Goal: Information Seeking & Learning: Learn about a topic

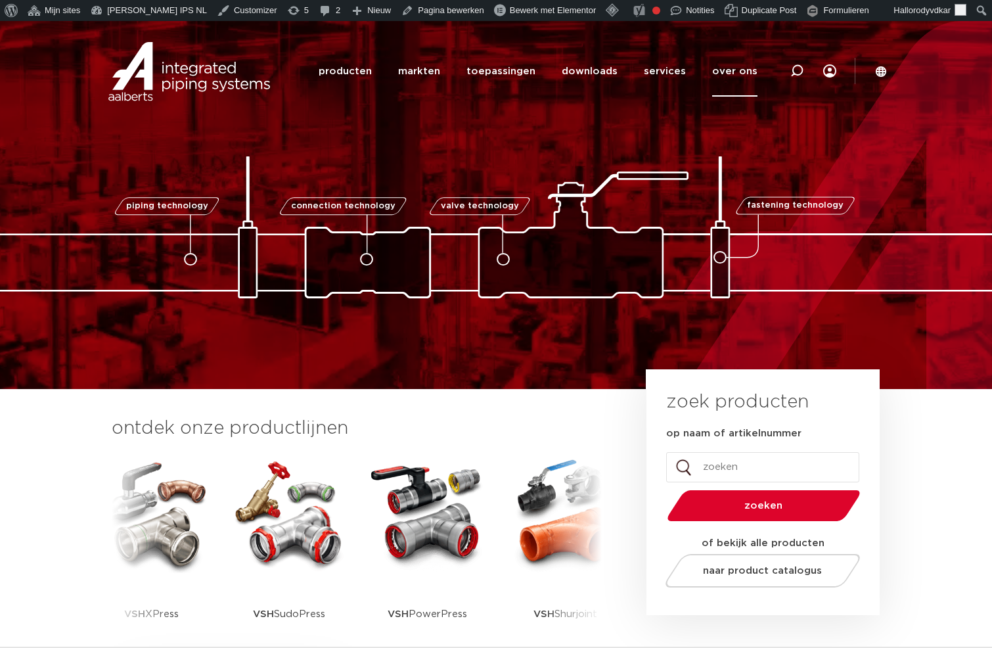
click at [735, 73] on link "over ons" at bounding box center [734, 71] width 45 height 51
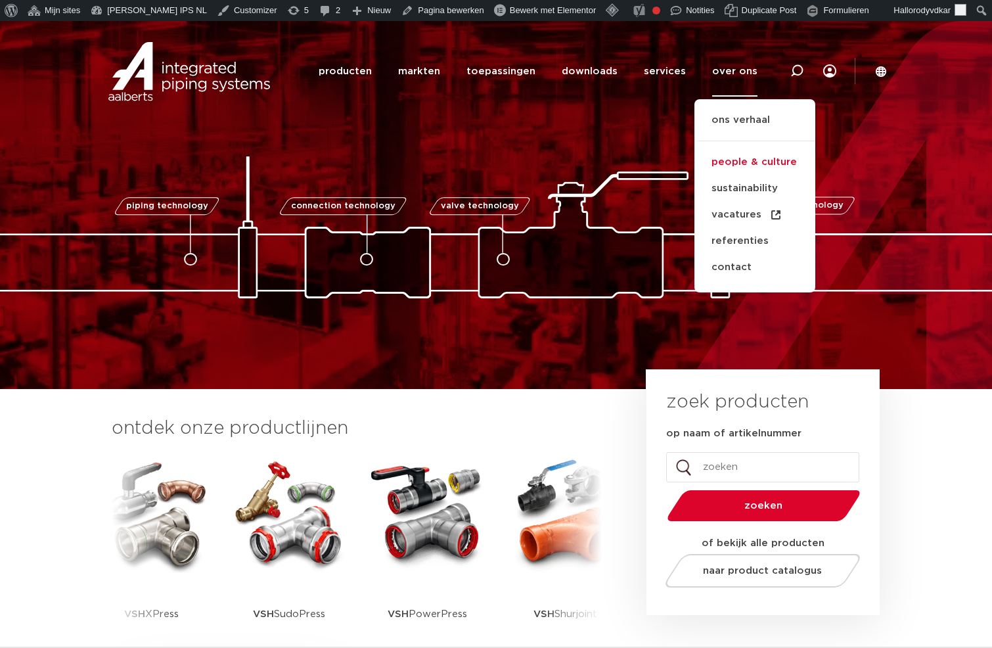
click at [736, 163] on link "people & culture" at bounding box center [754, 162] width 121 height 26
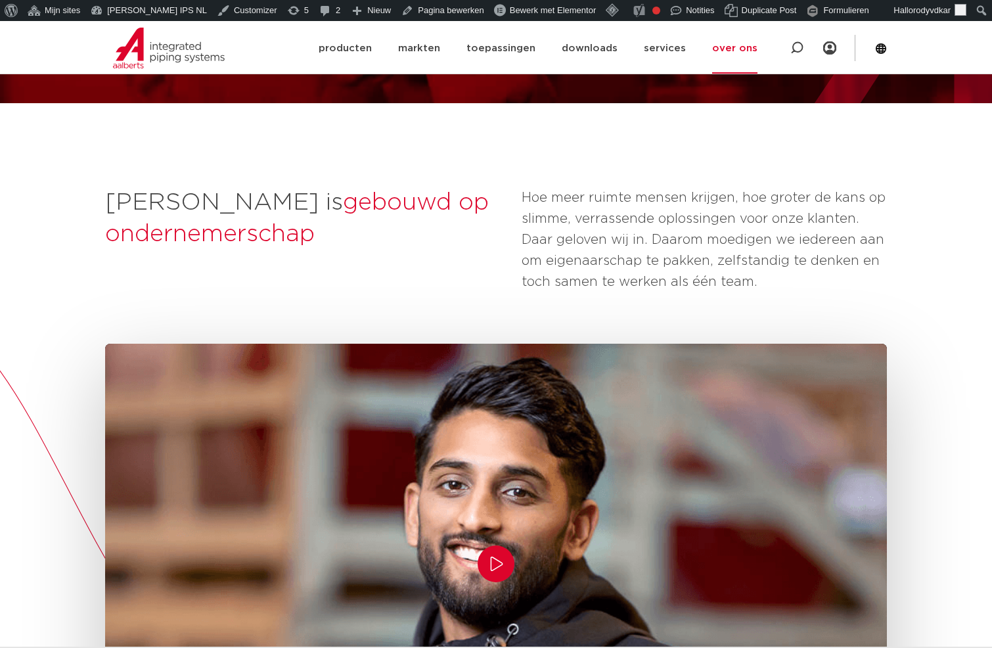
scroll to position [155, 0]
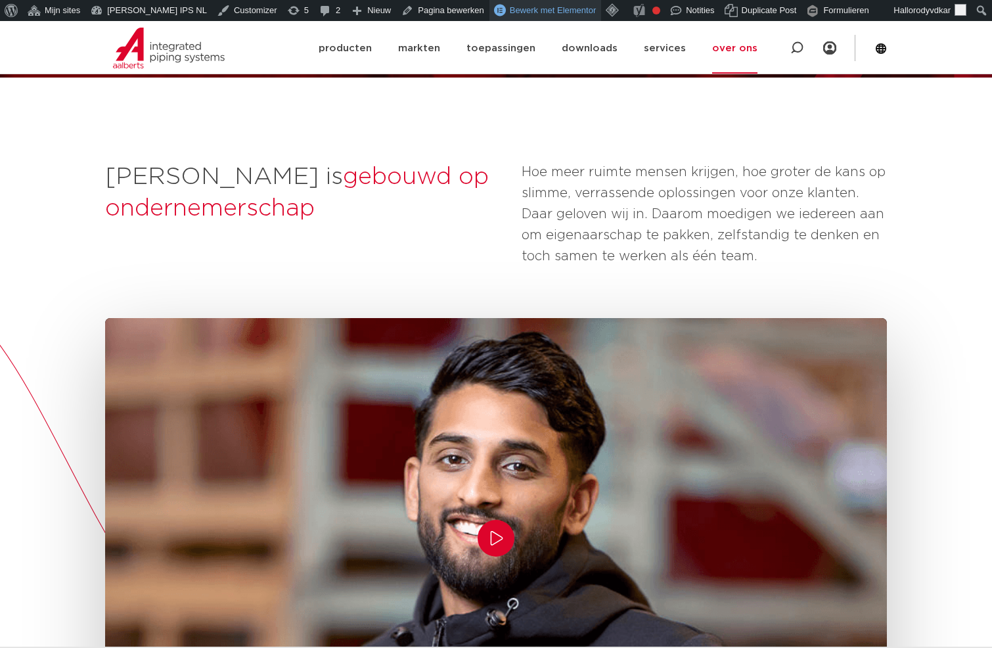
click at [510, 11] on span "Bewerk met Elementor" at bounding box center [553, 10] width 87 height 10
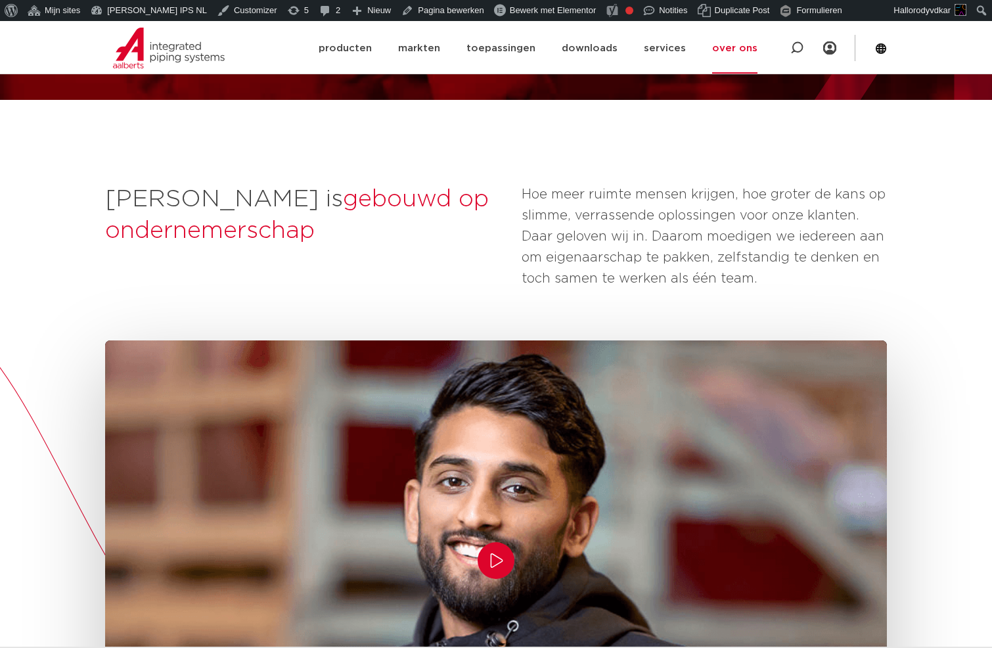
scroll to position [143, 0]
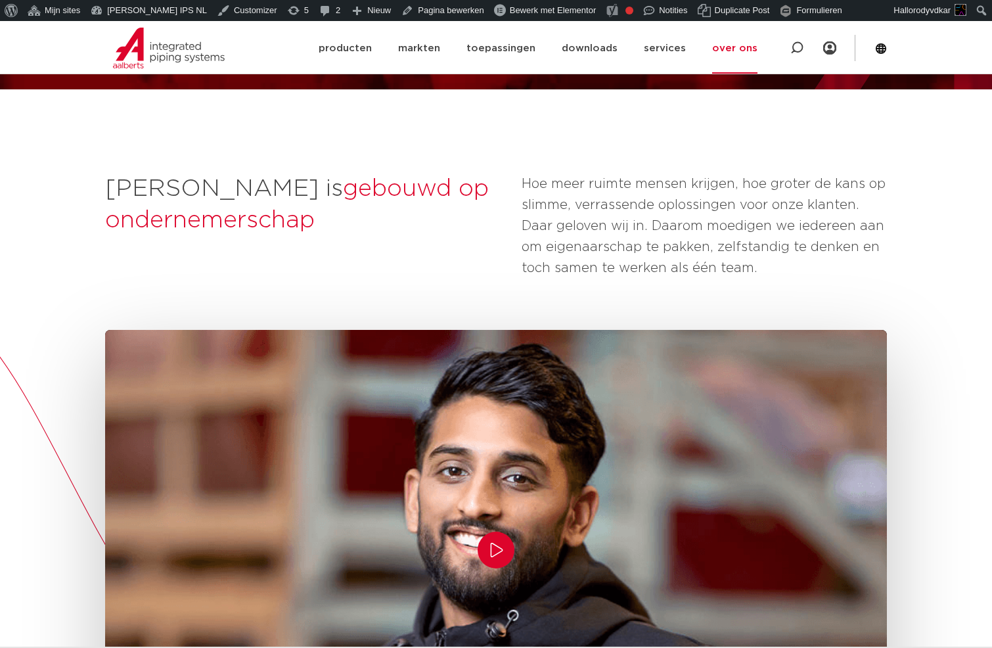
click at [493, 548] on icon "Play/Pause" at bounding box center [496, 550] width 16 height 16
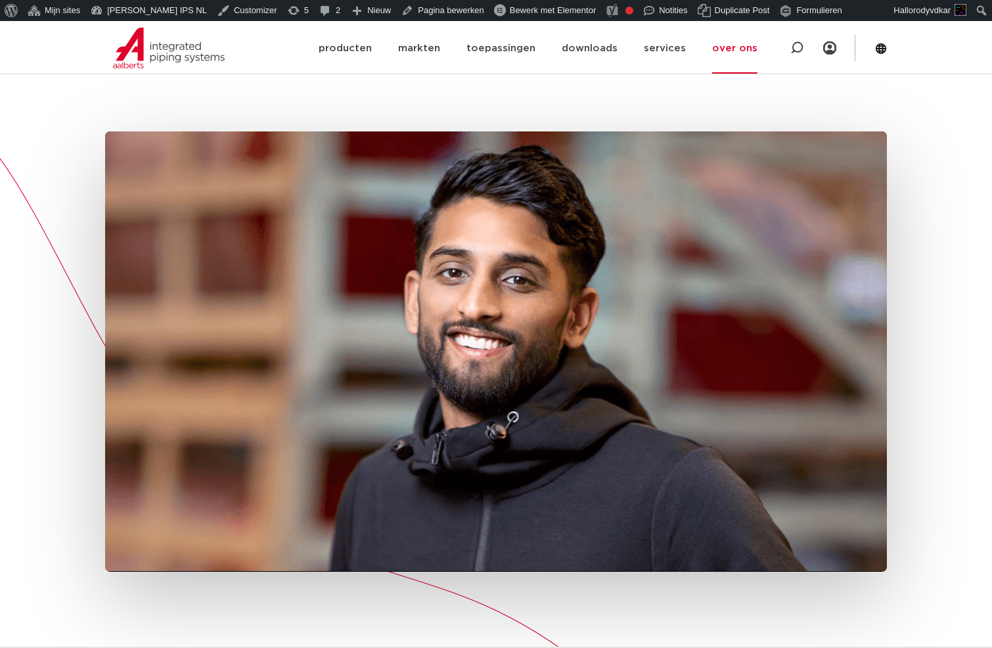
scroll to position [350, 0]
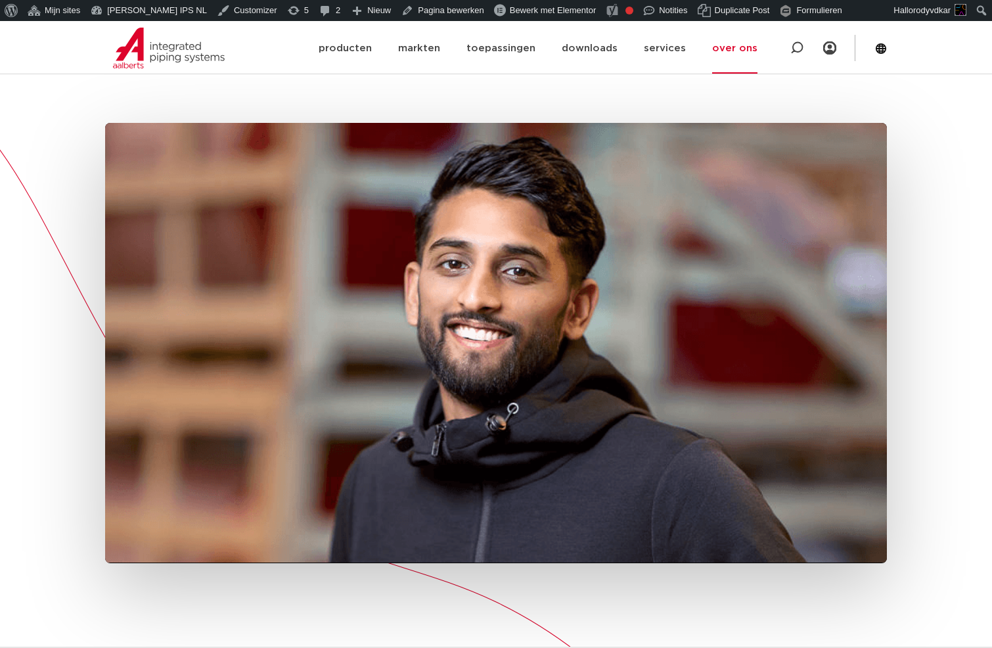
click at [491, 342] on icon "Play/Pause" at bounding box center [496, 343] width 16 height 16
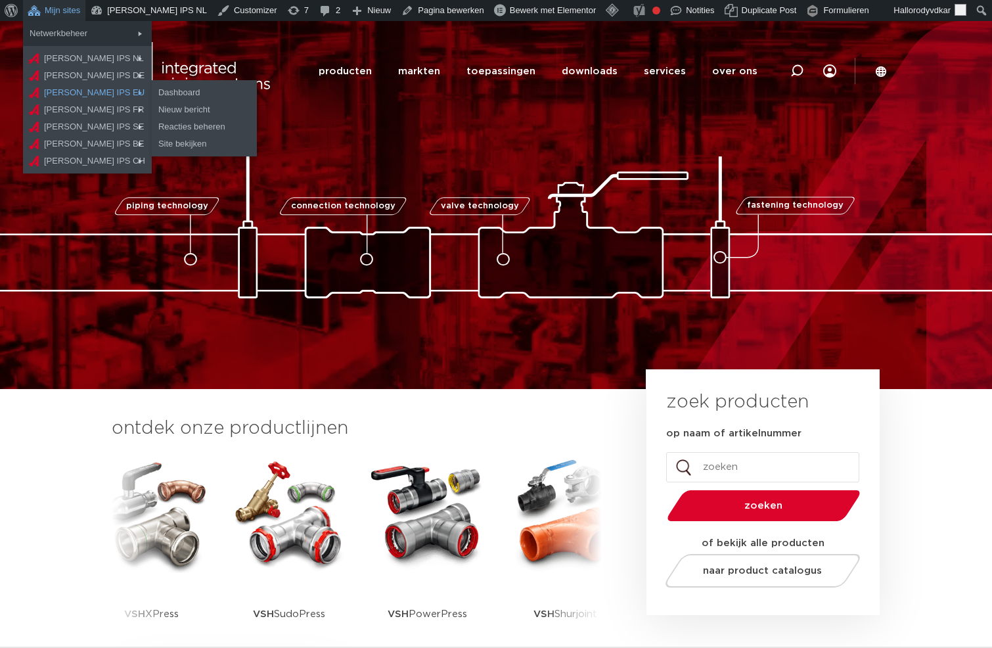
click at [74, 87] on link "[PERSON_NAME] IPS EU" at bounding box center [87, 92] width 129 height 17
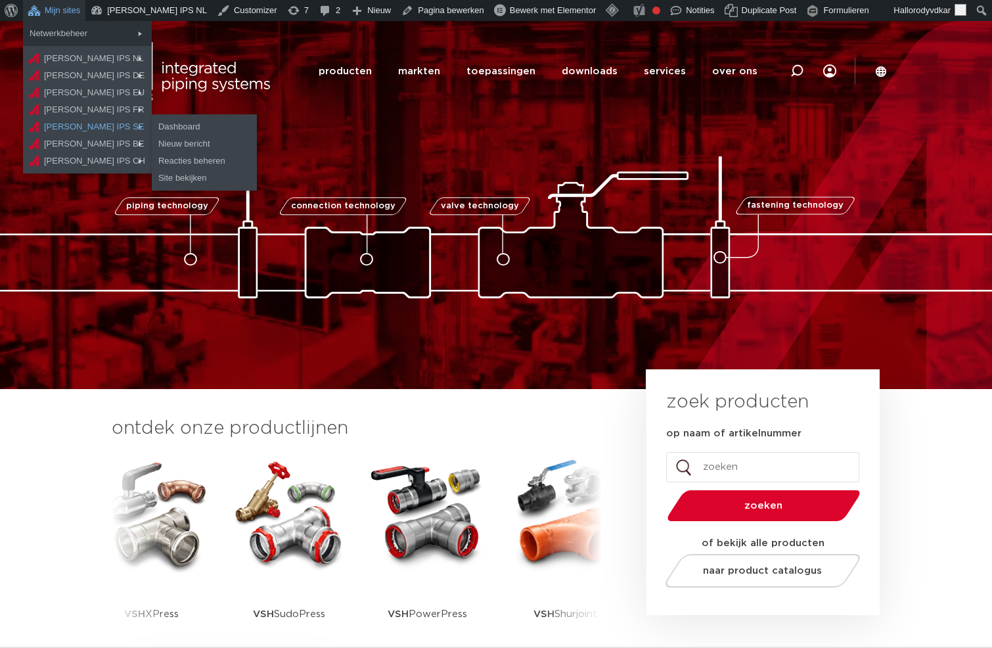
click at [73, 121] on link "[PERSON_NAME] IPS SE" at bounding box center [87, 126] width 129 height 17
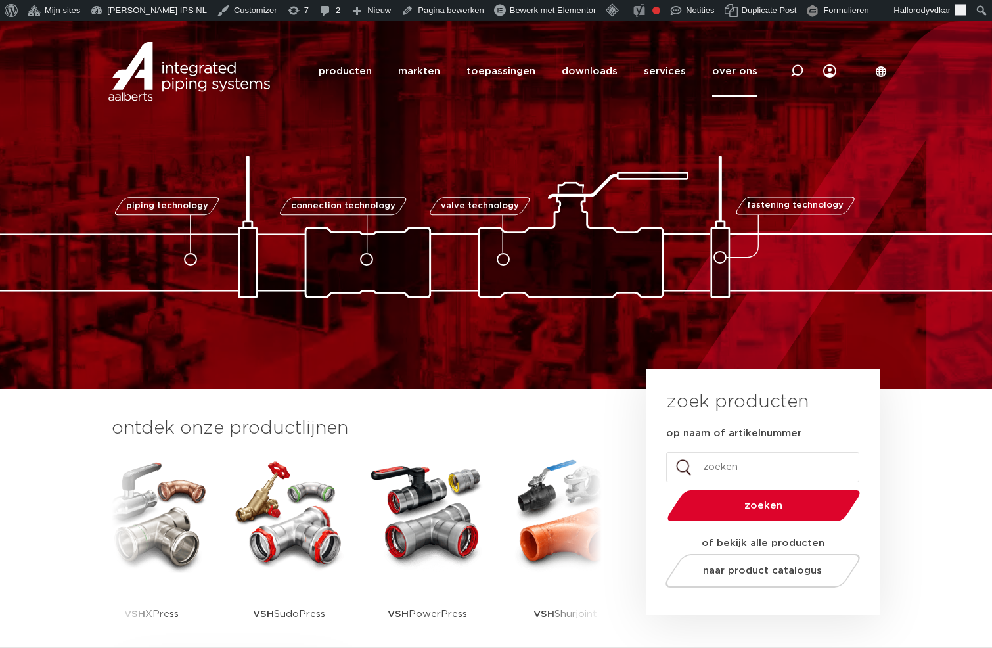
click at [738, 68] on link "over ons" at bounding box center [734, 71] width 45 height 51
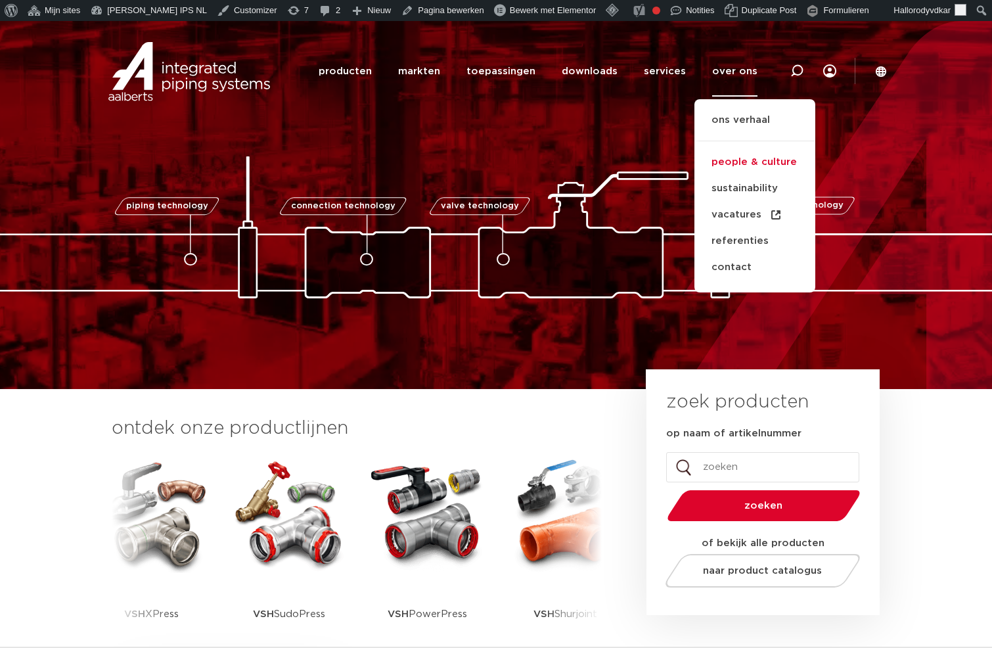
click at [735, 161] on link "people & culture" at bounding box center [754, 162] width 121 height 26
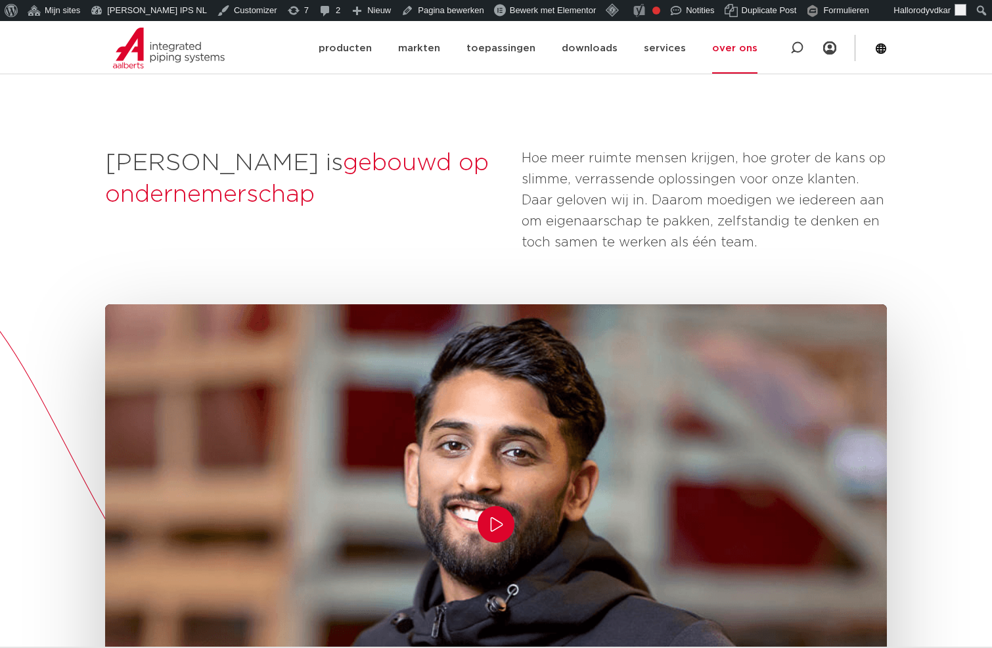
scroll to position [200, 0]
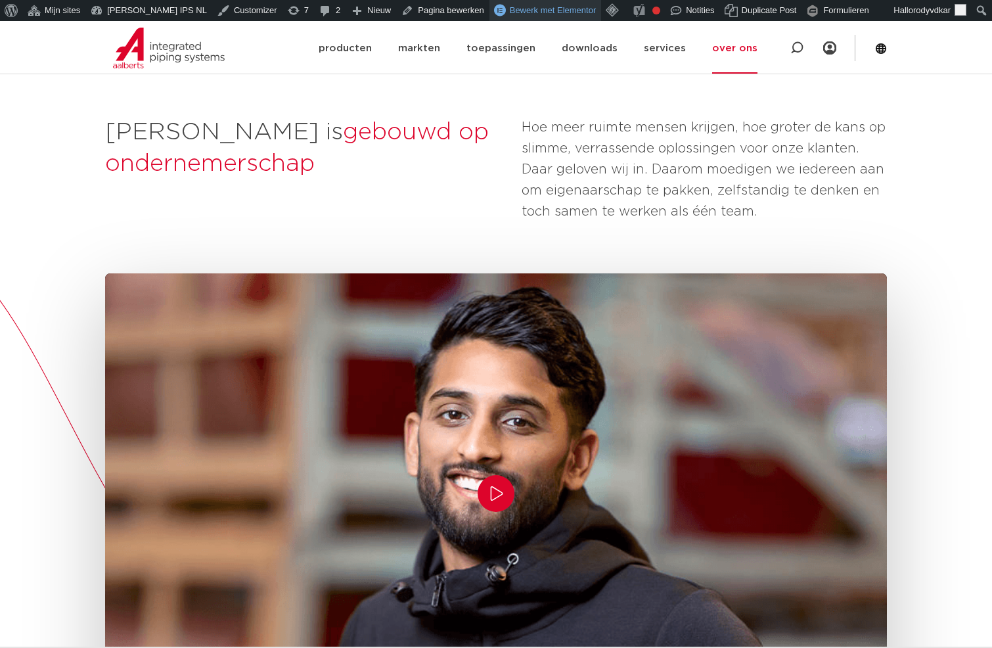
click at [537, 11] on span "Bewerk met Elementor" at bounding box center [553, 10] width 87 height 10
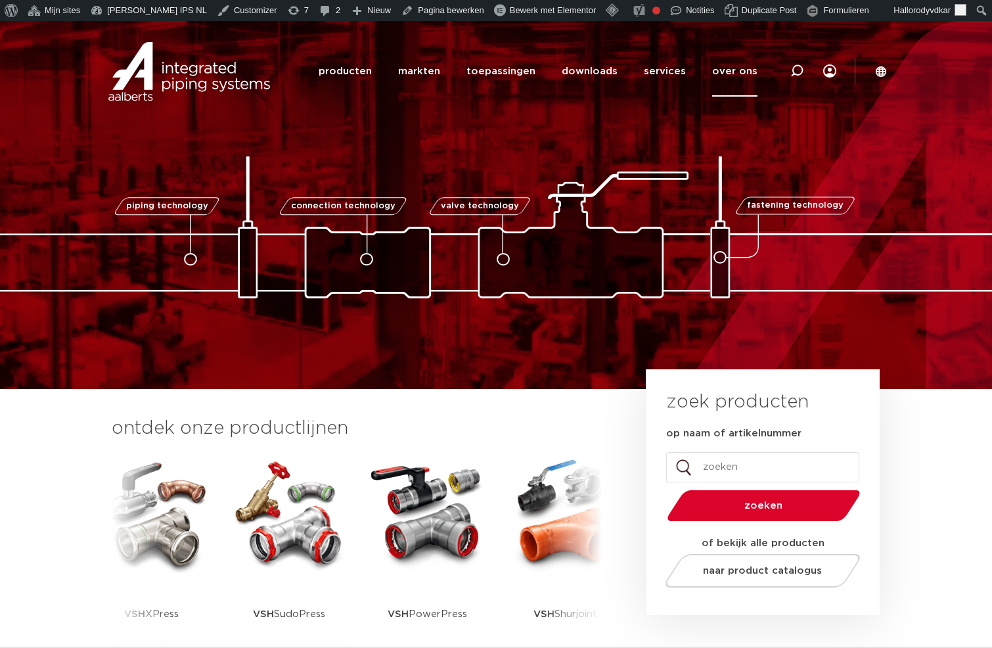
click at [726, 73] on link "over ons" at bounding box center [734, 71] width 45 height 51
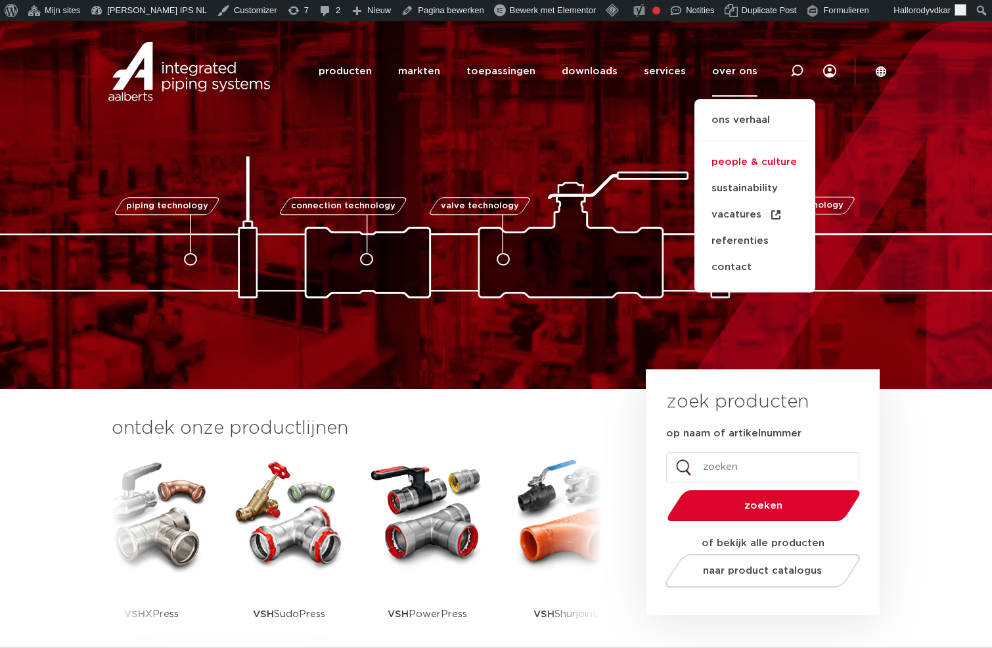
click at [727, 169] on link "people & culture" at bounding box center [754, 162] width 121 height 26
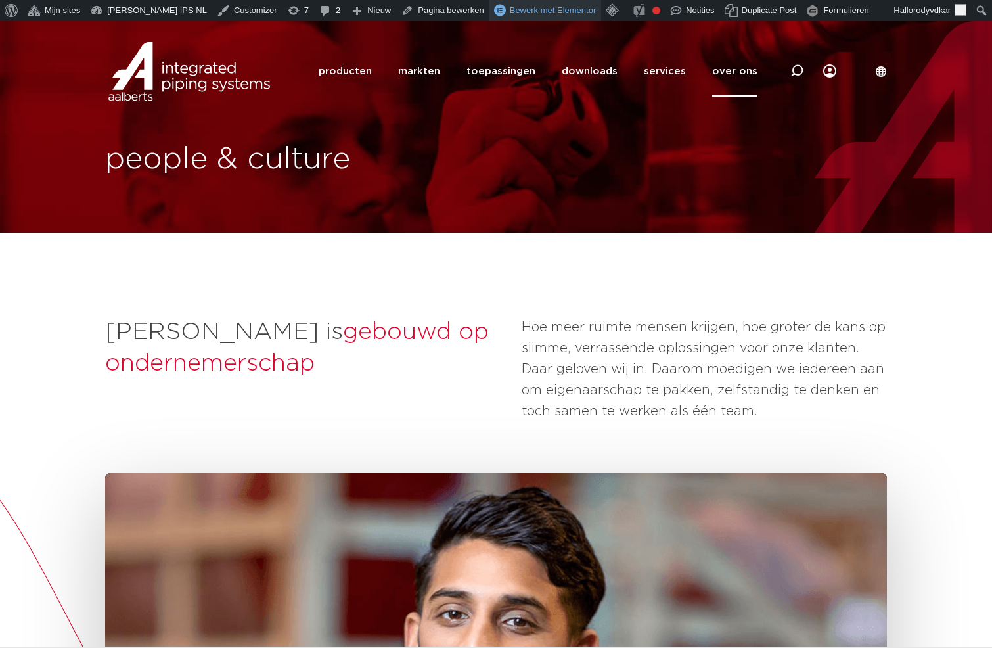
click at [533, 15] on span "Bewerk met Elementor" at bounding box center [553, 10] width 87 height 10
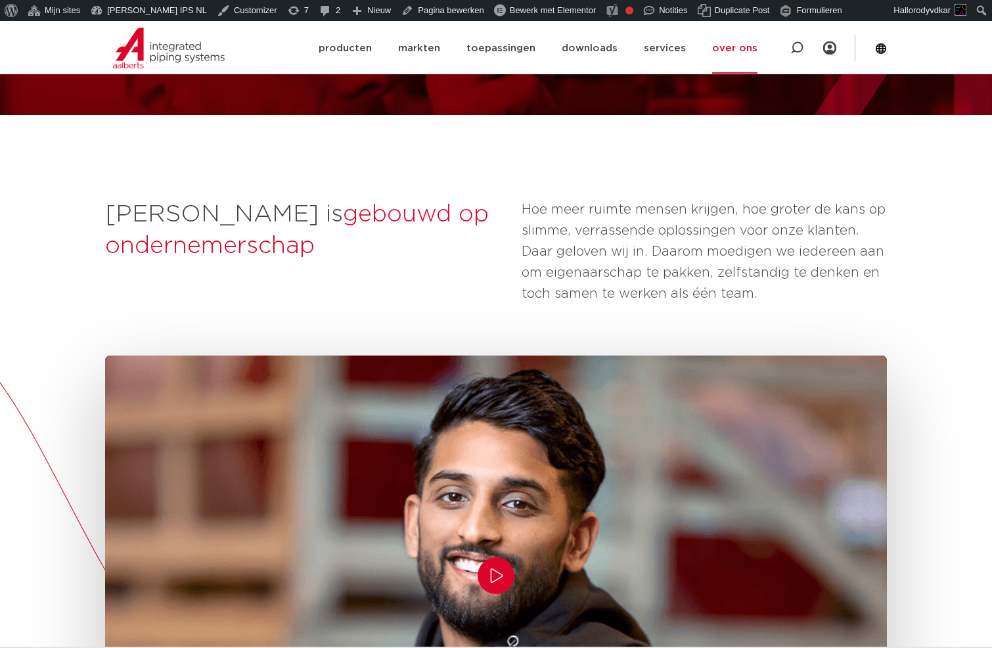
scroll to position [311, 0]
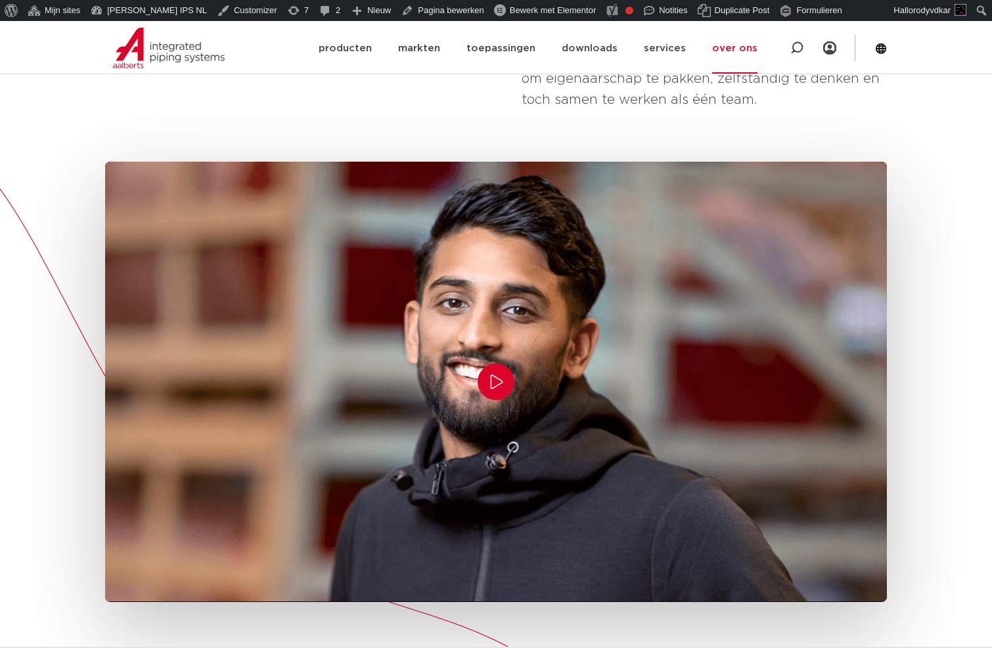
click at [287, 351] on video at bounding box center [496, 381] width 782 height 439
click at [491, 376] on icon "Play/Pause" at bounding box center [496, 382] width 16 height 16
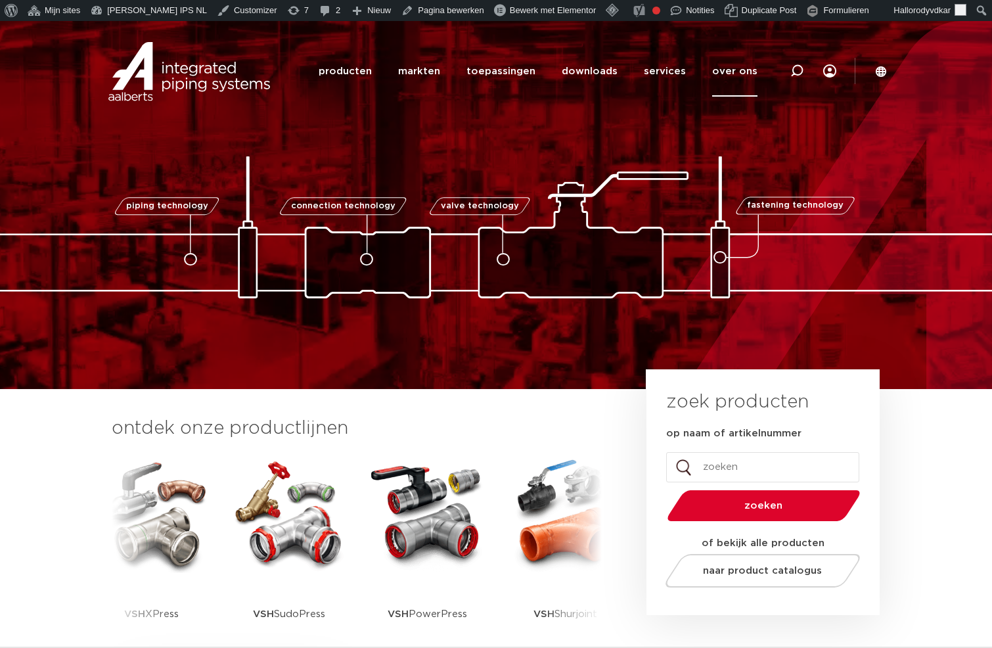
click at [737, 72] on link "over ons" at bounding box center [734, 71] width 45 height 51
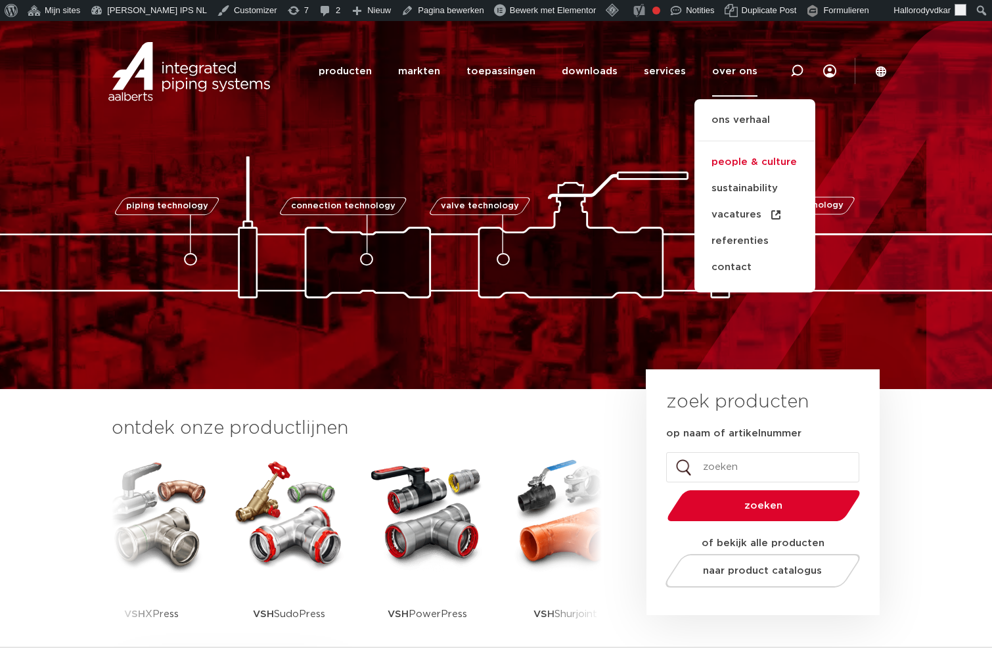
click at [736, 156] on link "people & culture" at bounding box center [754, 162] width 121 height 26
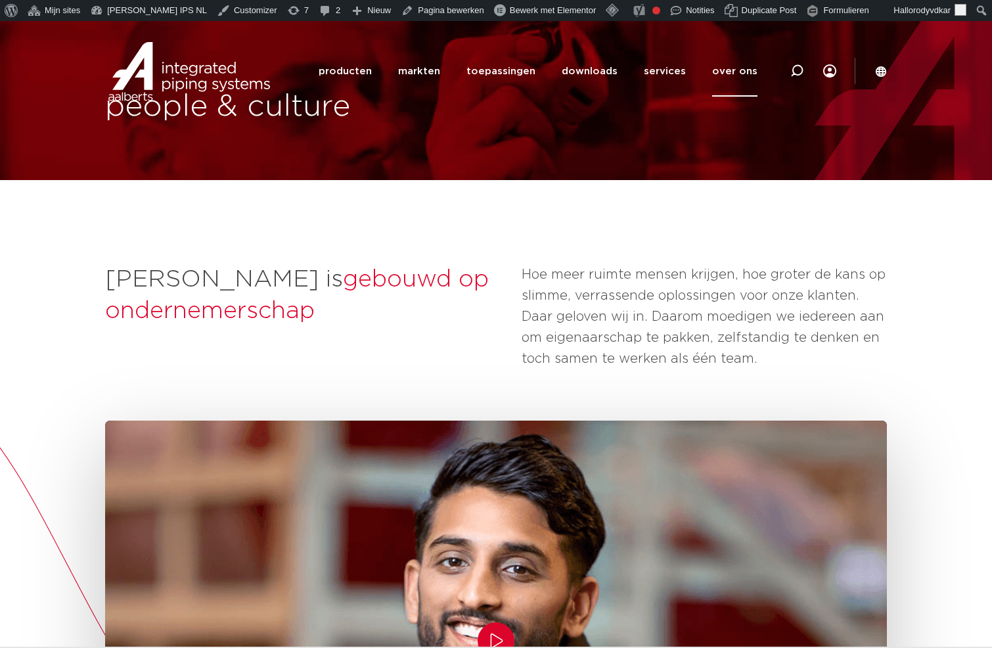
scroll to position [69, 0]
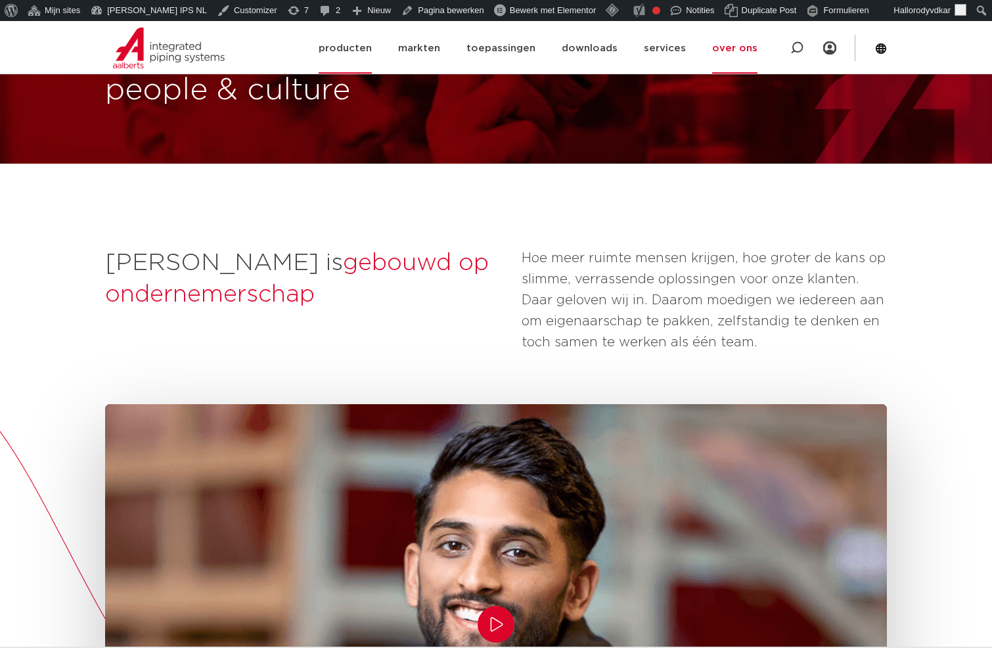
click at [370, 52] on link "producten" at bounding box center [345, 48] width 53 height 51
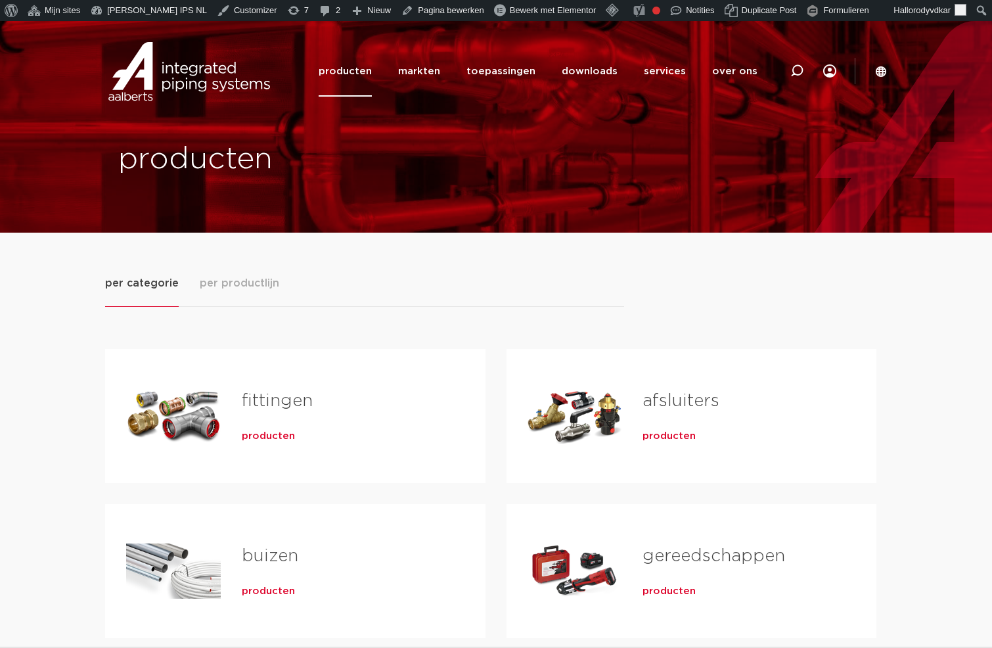
click at [234, 275] on span "per productlijn" at bounding box center [239, 283] width 79 height 16
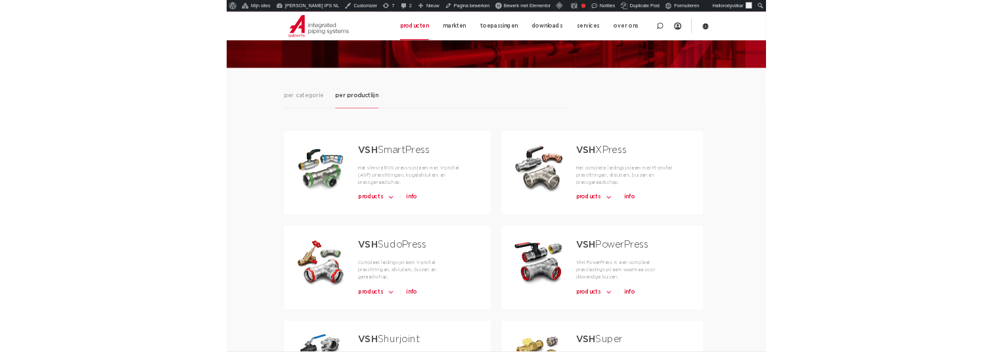
scroll to position [127, 0]
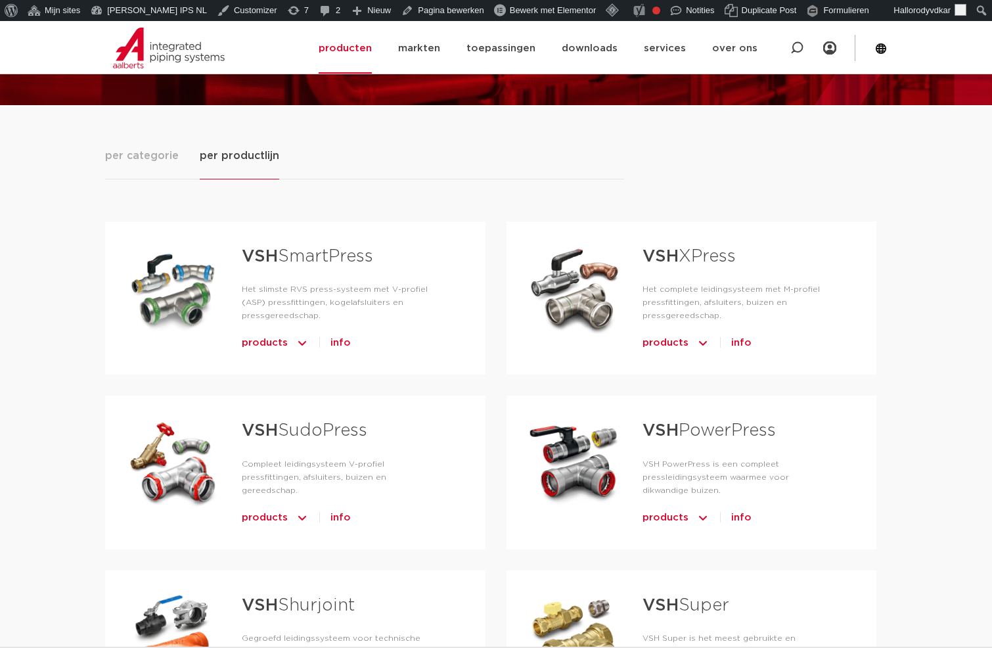
click at [278, 333] on span "products" at bounding box center [265, 342] width 46 height 21
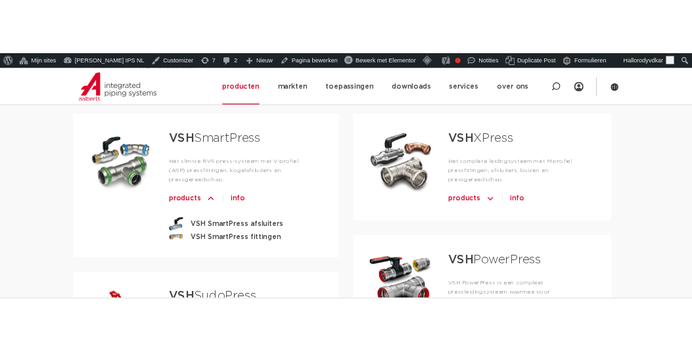
scroll to position [280, 0]
